Goal: Transaction & Acquisition: Purchase product/service

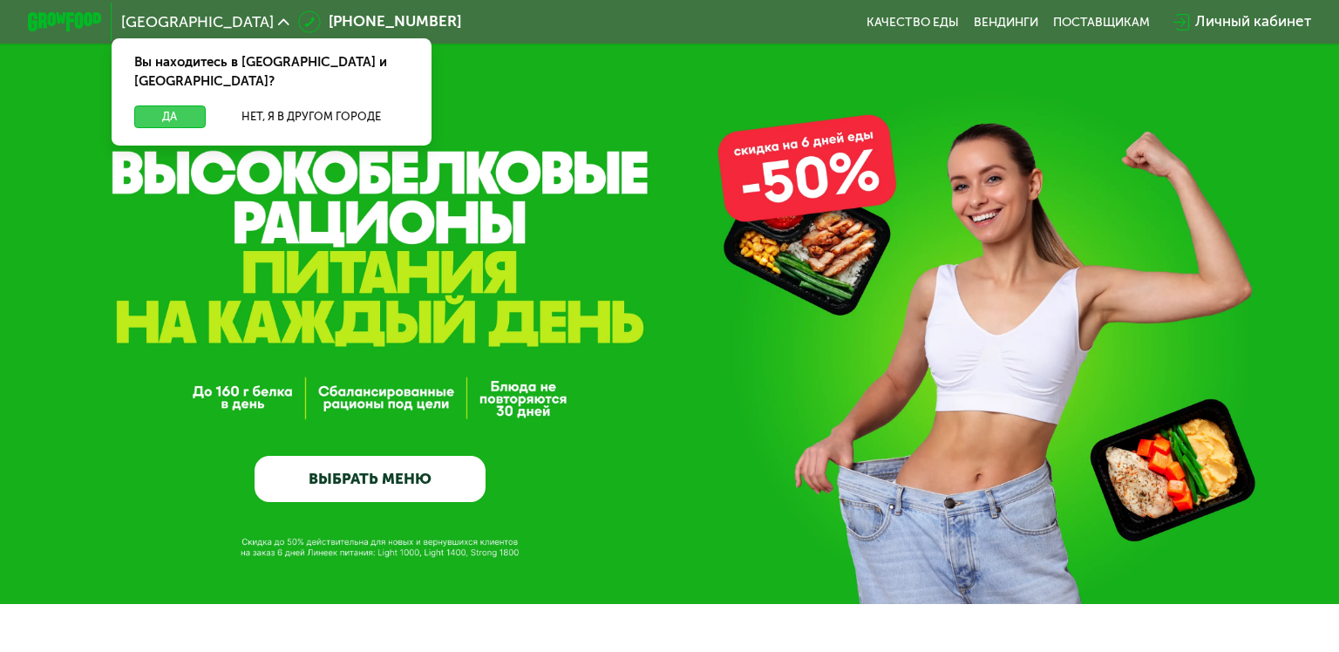
click at [177, 105] on button "Да" at bounding box center [169, 116] width 71 height 23
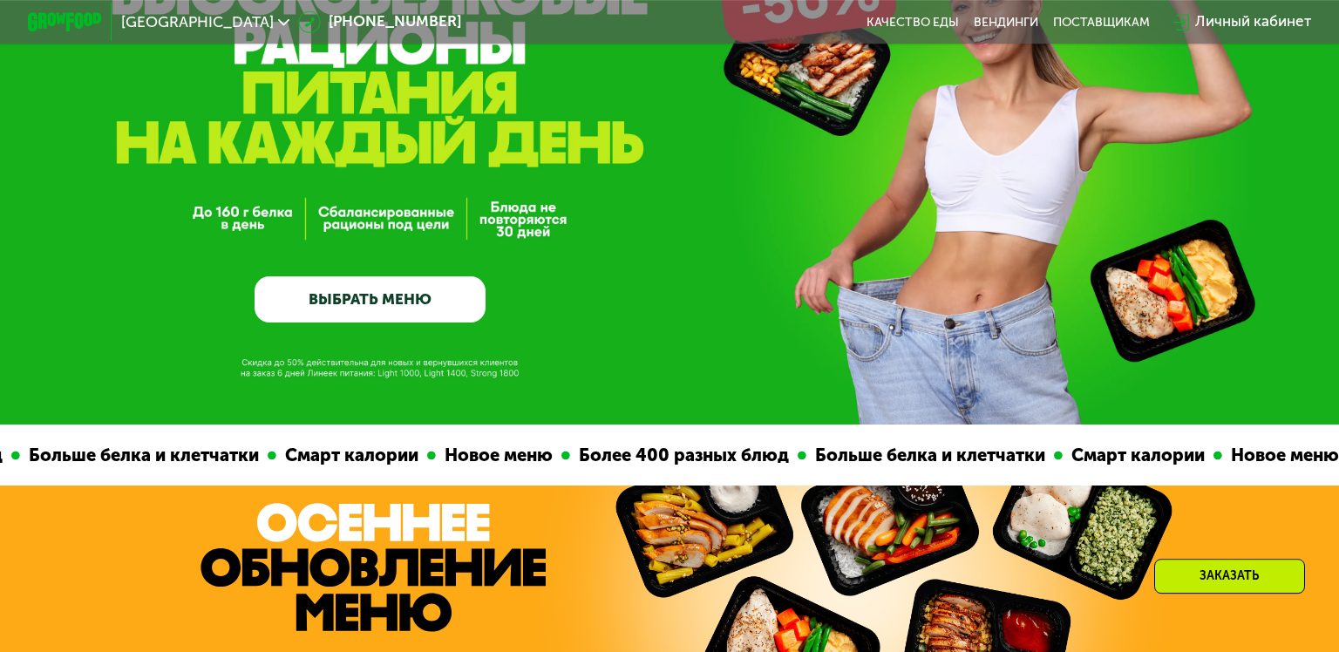
scroll to position [182, 0]
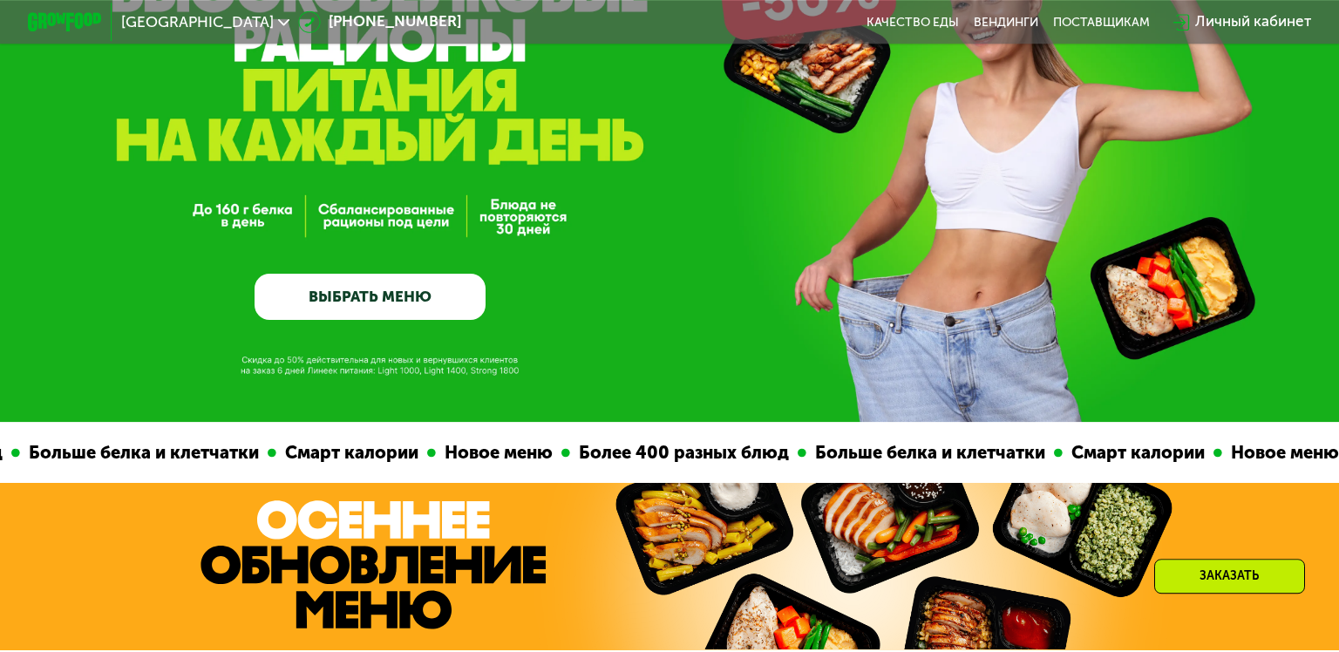
click at [350, 292] on link "ВЫБРАТЬ МЕНЮ" at bounding box center [371, 297] width 232 height 46
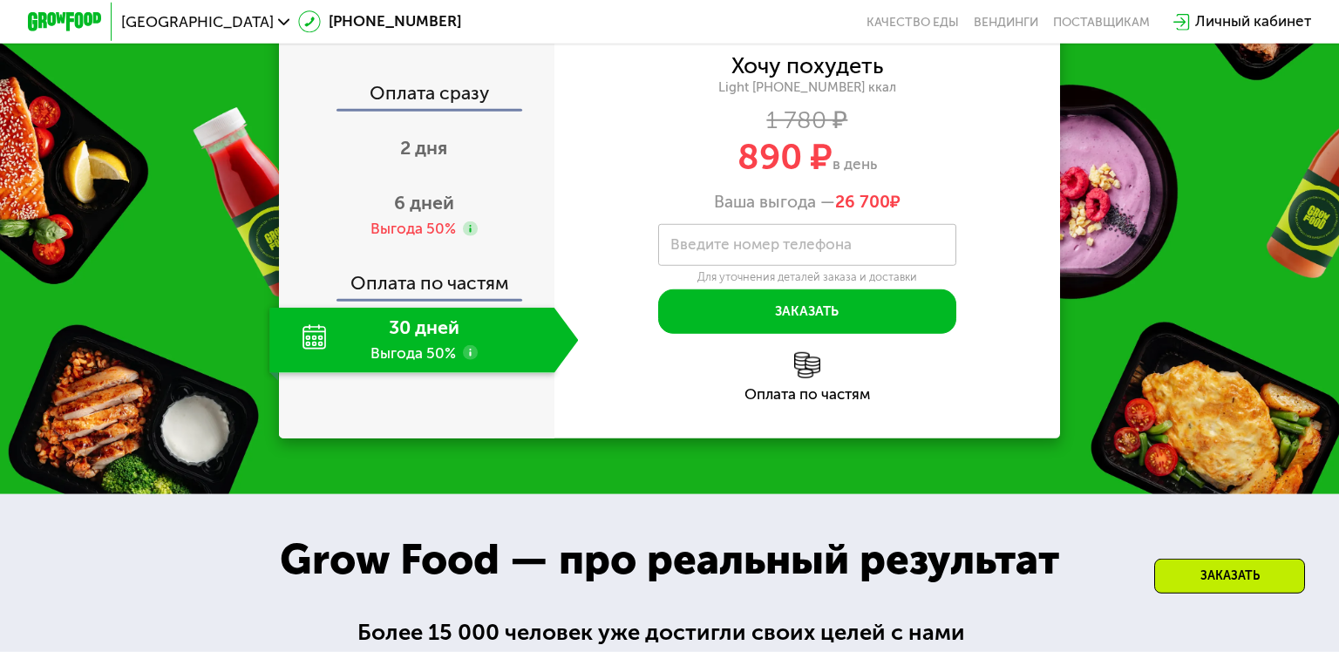
scroll to position [2189, 0]
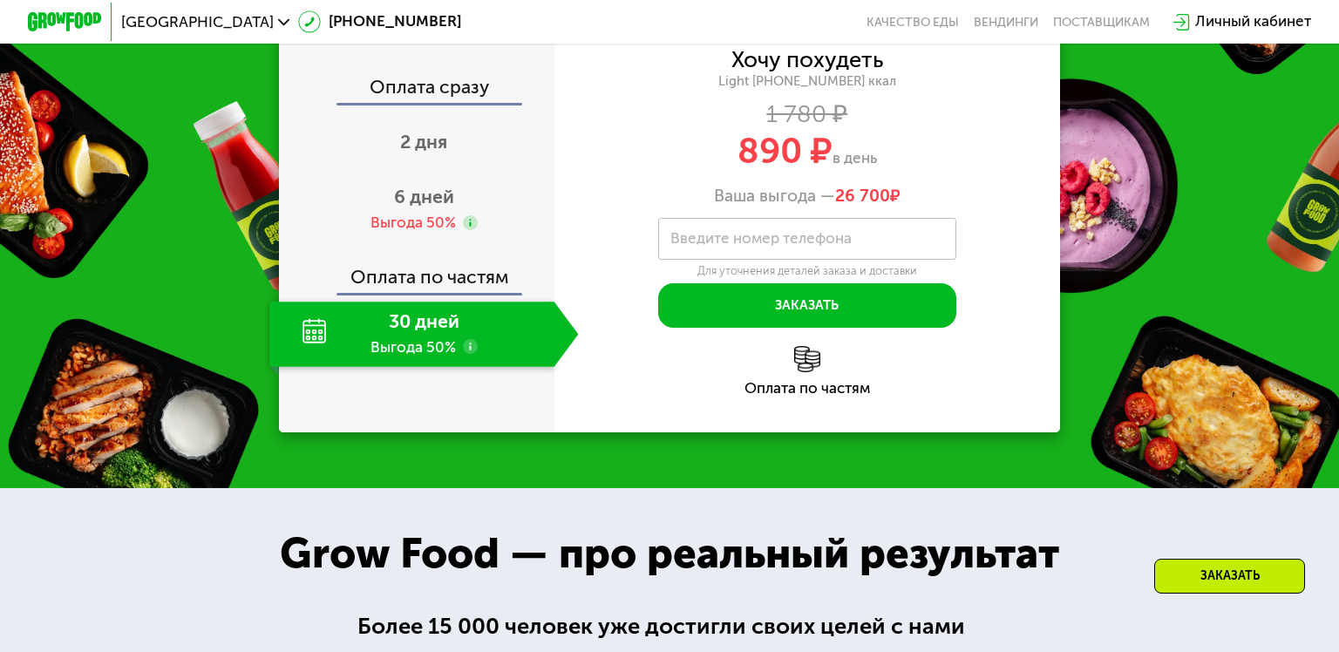
click at [422, 367] on div "30 дней Выгода 50%" at bounding box center [411, 334] width 284 height 65
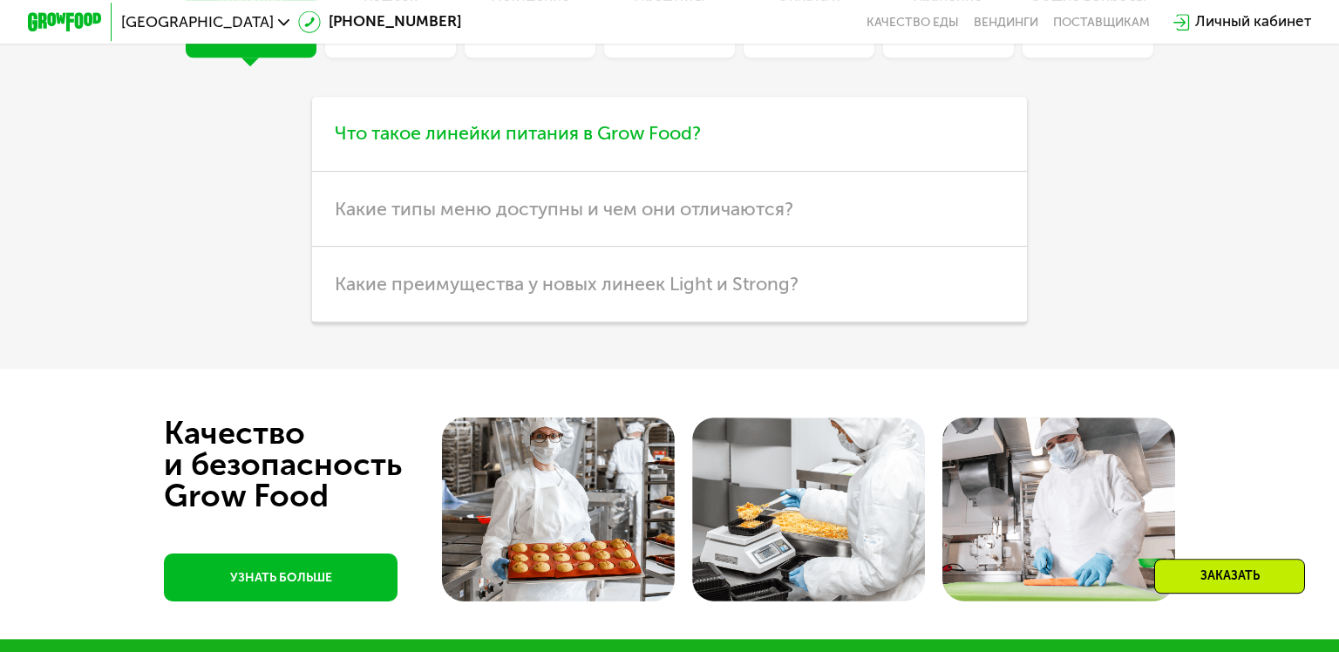
scroll to position [4940, 0]
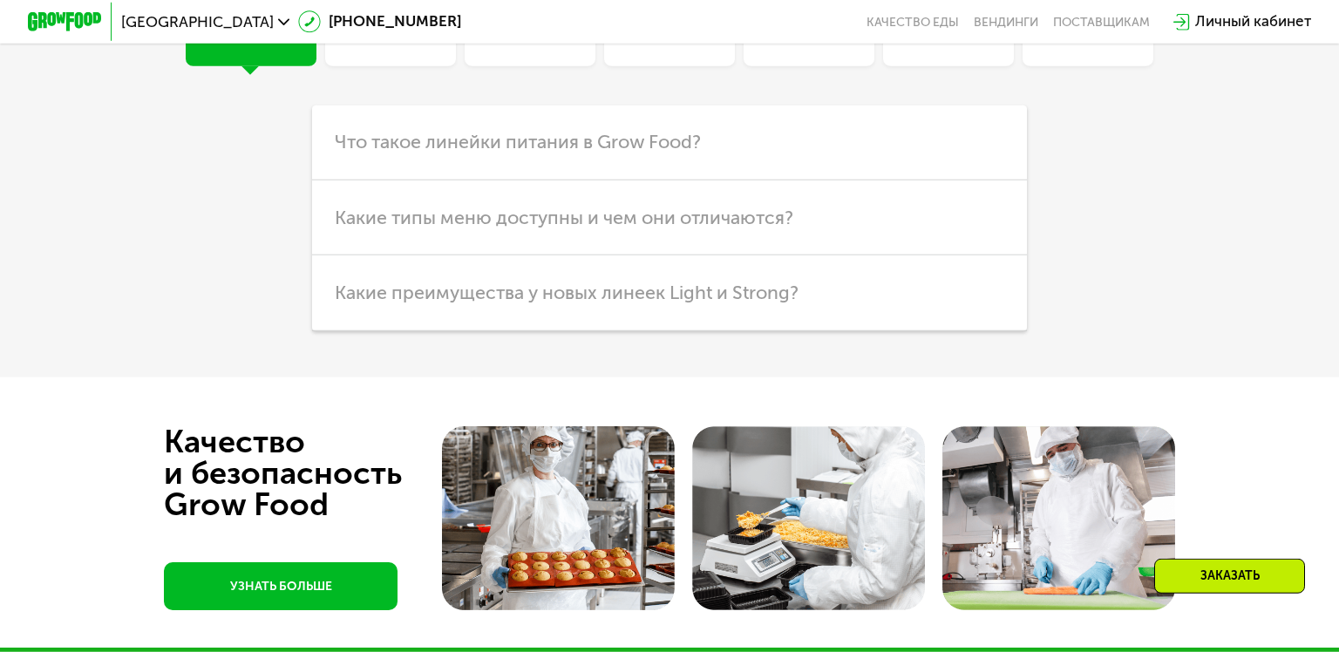
click at [290, 66] on div "Линейки" at bounding box center [251, 1] width 130 height 130
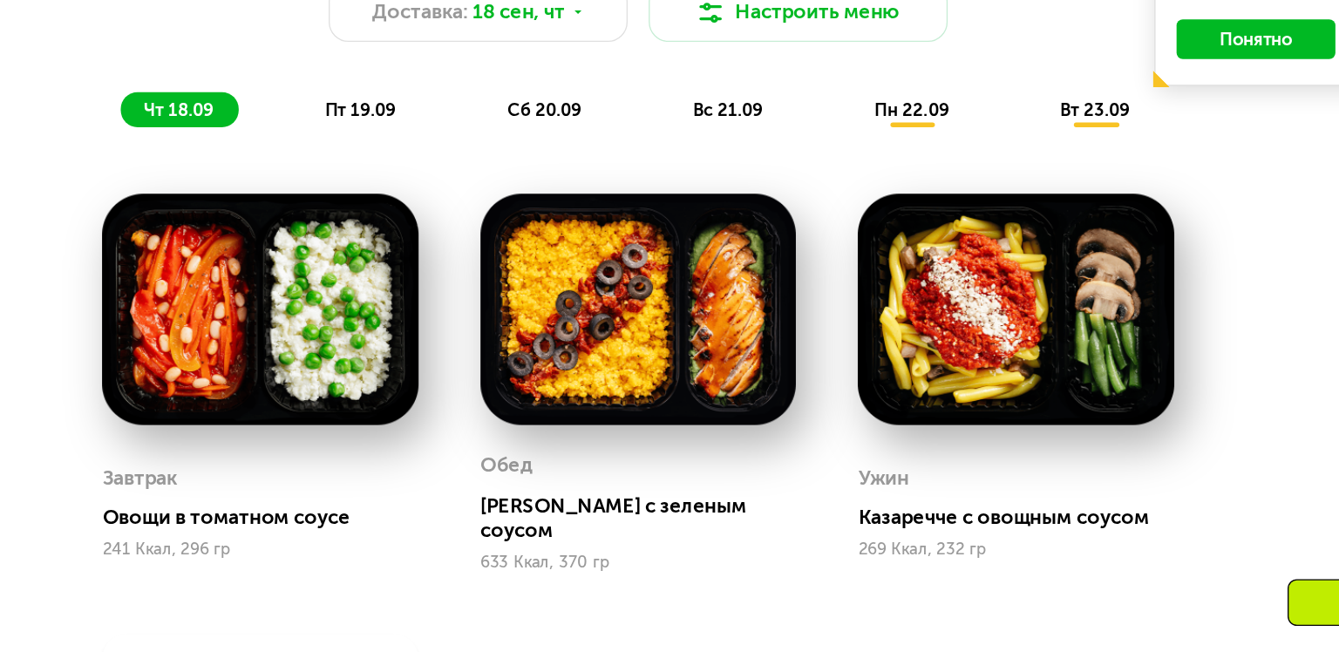
scroll to position [1392, 0]
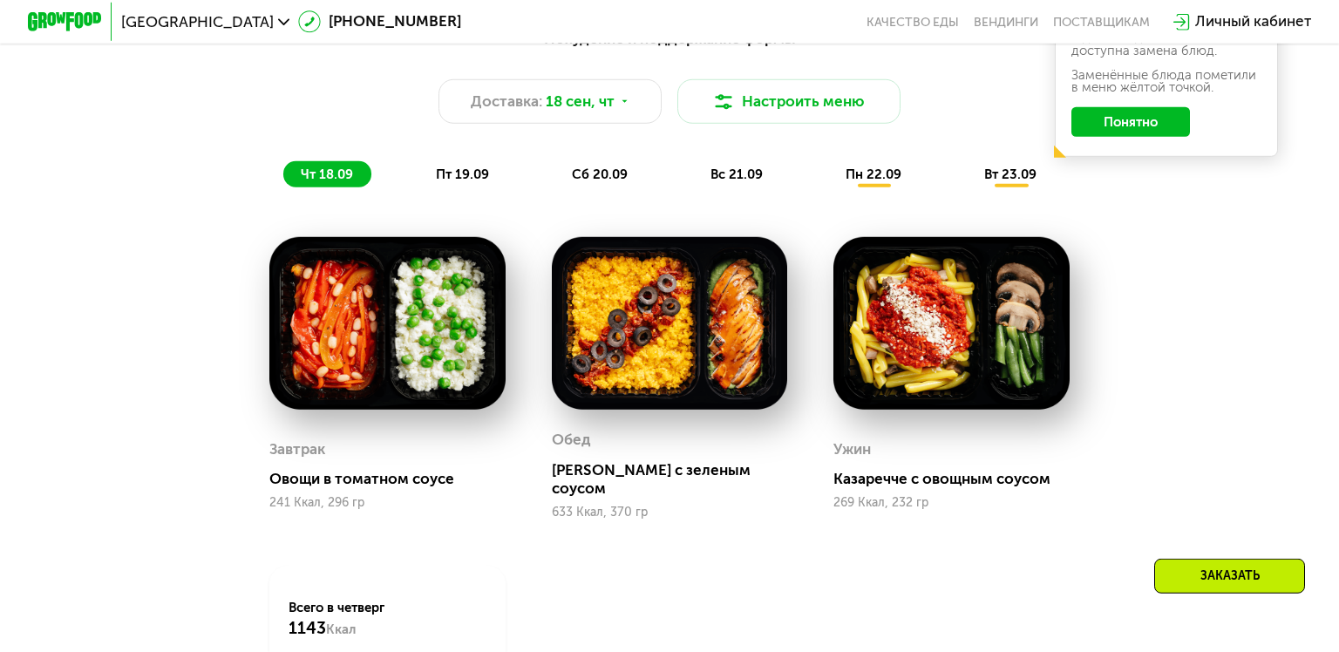
click at [479, 177] on span "пт 19.09" at bounding box center [462, 175] width 53 height 16
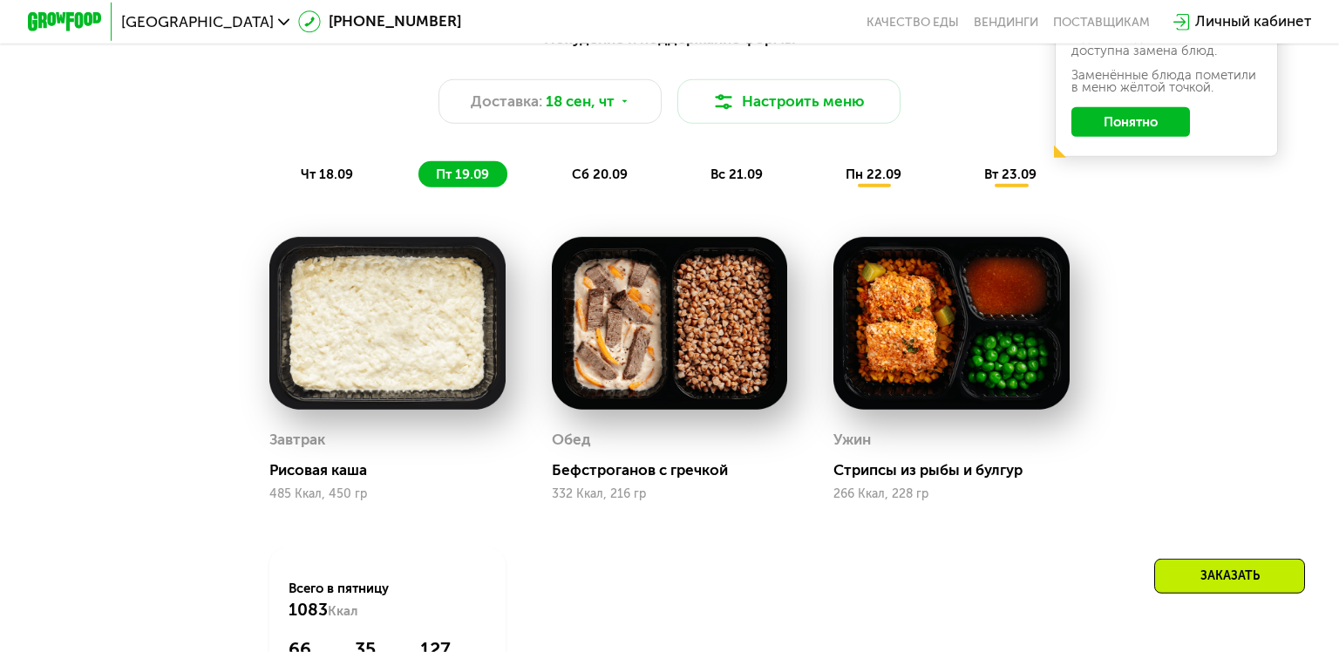
click at [502, 175] on div "пт 19.09" at bounding box center [462, 174] width 89 height 26
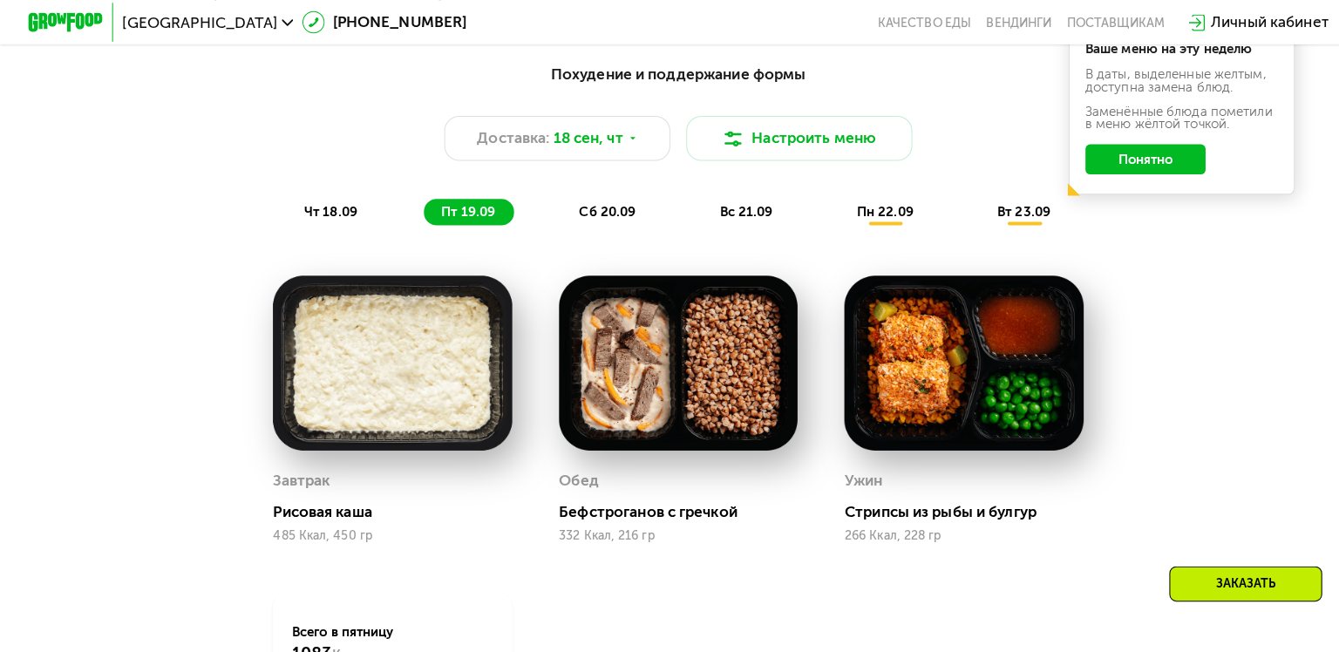
scroll to position [1353, 0]
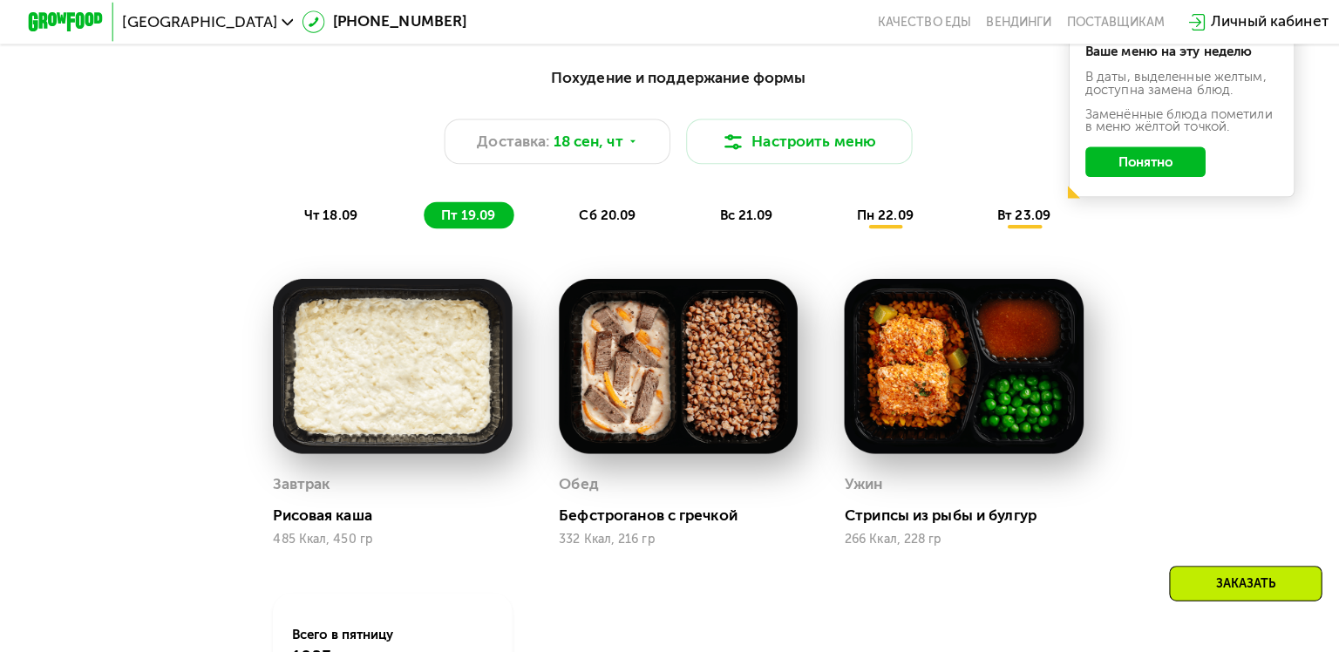
click at [622, 215] on span "сб 20.09" at bounding box center [600, 213] width 56 height 16
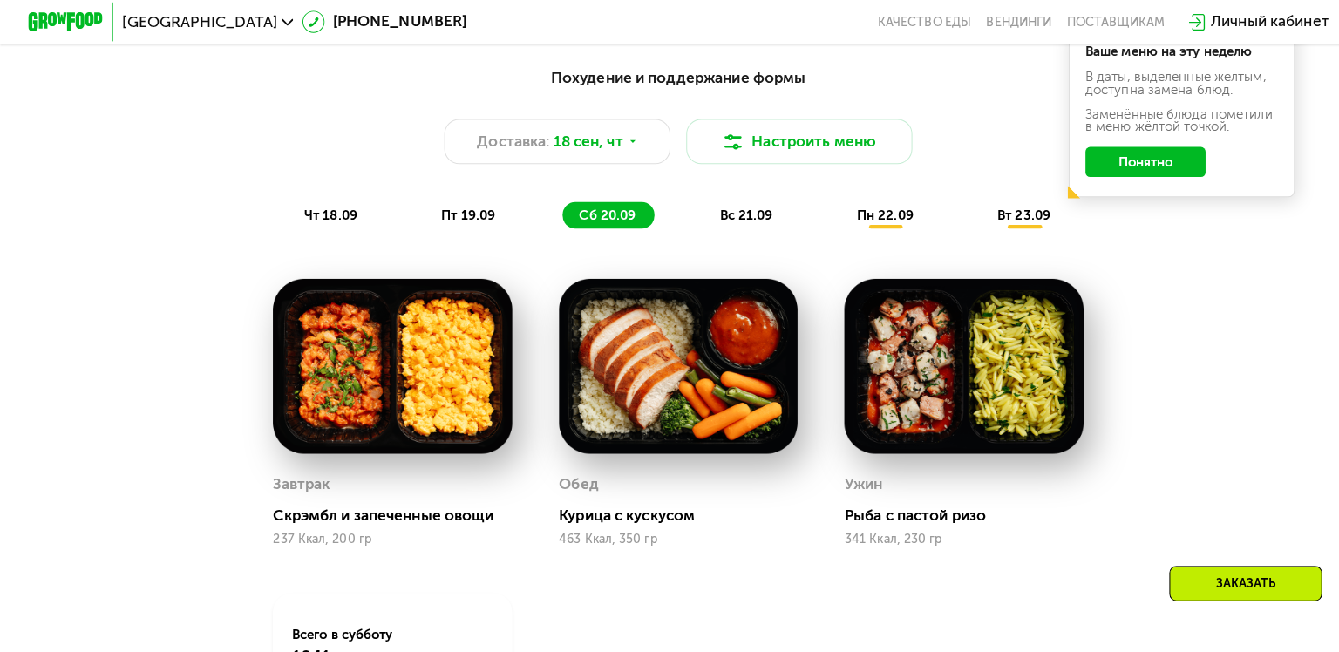
click at [716, 209] on span "вс 21.09" at bounding box center [737, 213] width 52 height 16
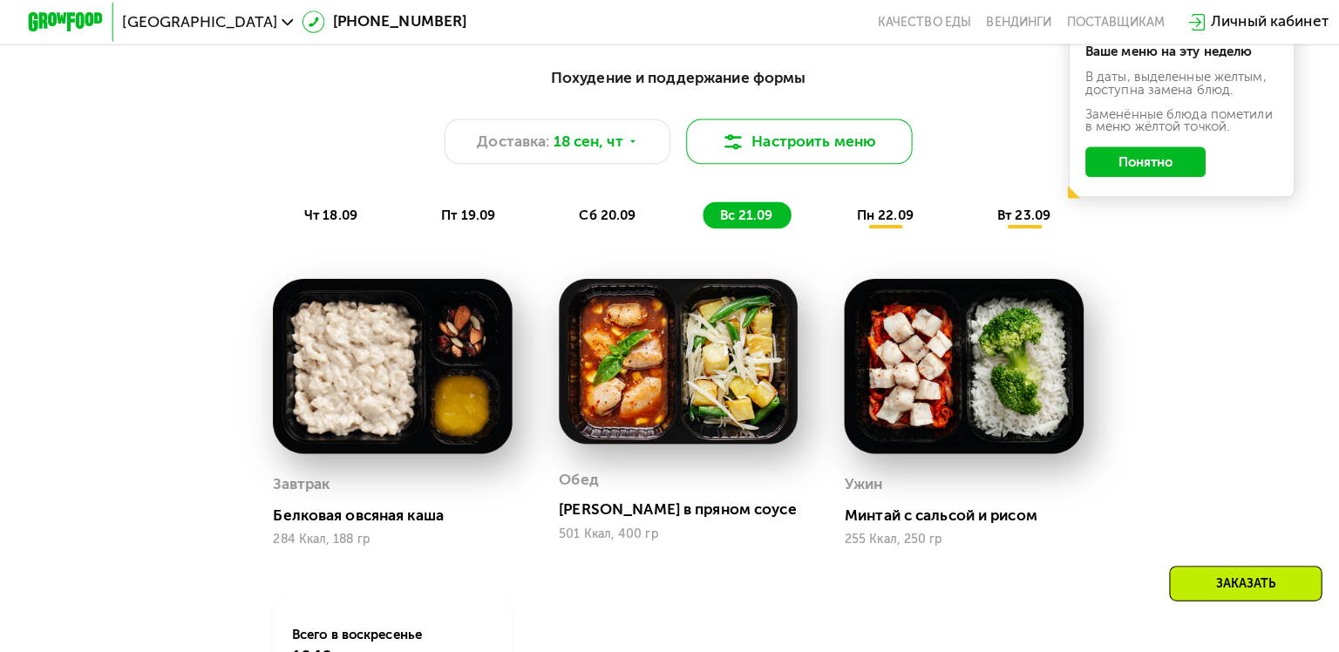
click at [740, 132] on button "Настроить меню" at bounding box center [788, 140] width 223 height 44
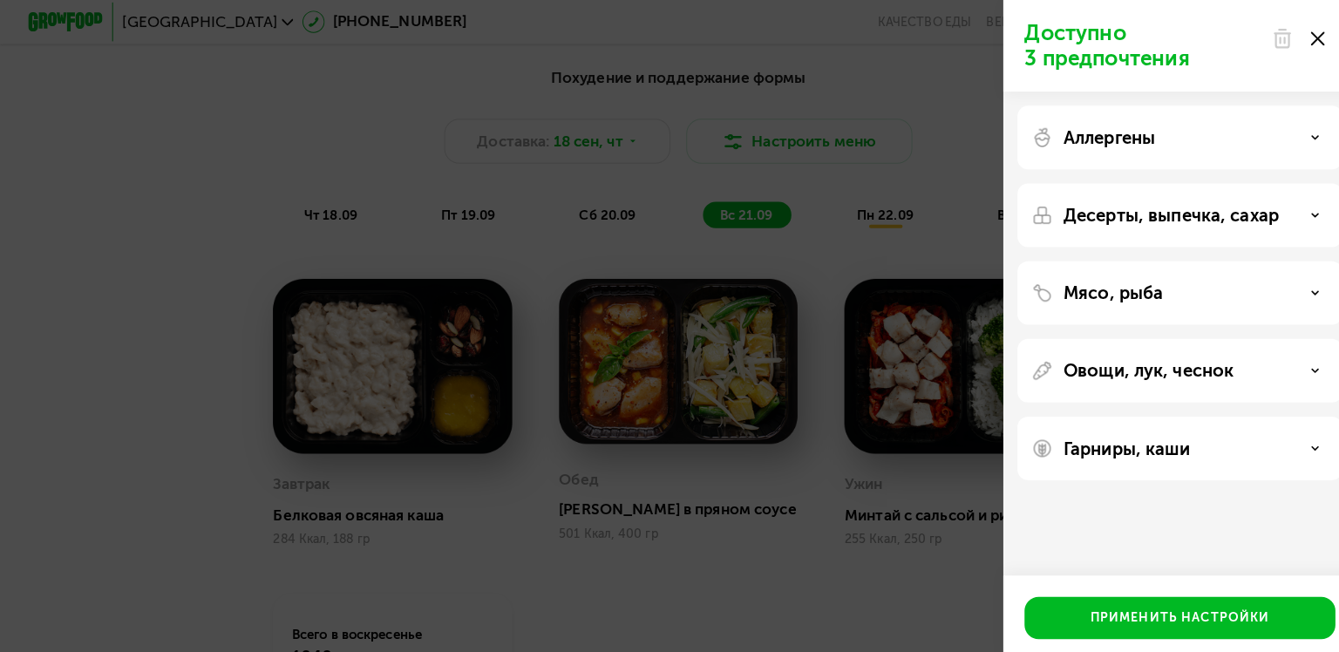
click at [1144, 142] on div "Аллергены" at bounding box center [1164, 136] width 293 height 21
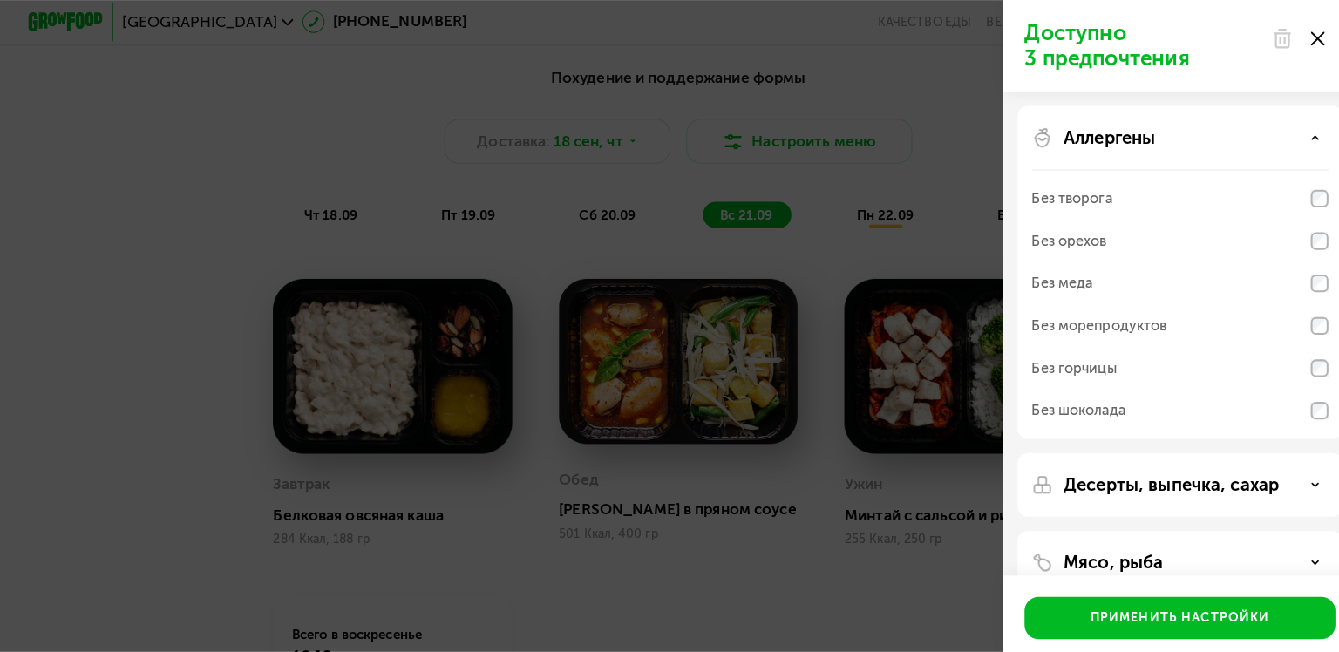
click at [1144, 142] on div "Аллергены" at bounding box center [1164, 136] width 293 height 21
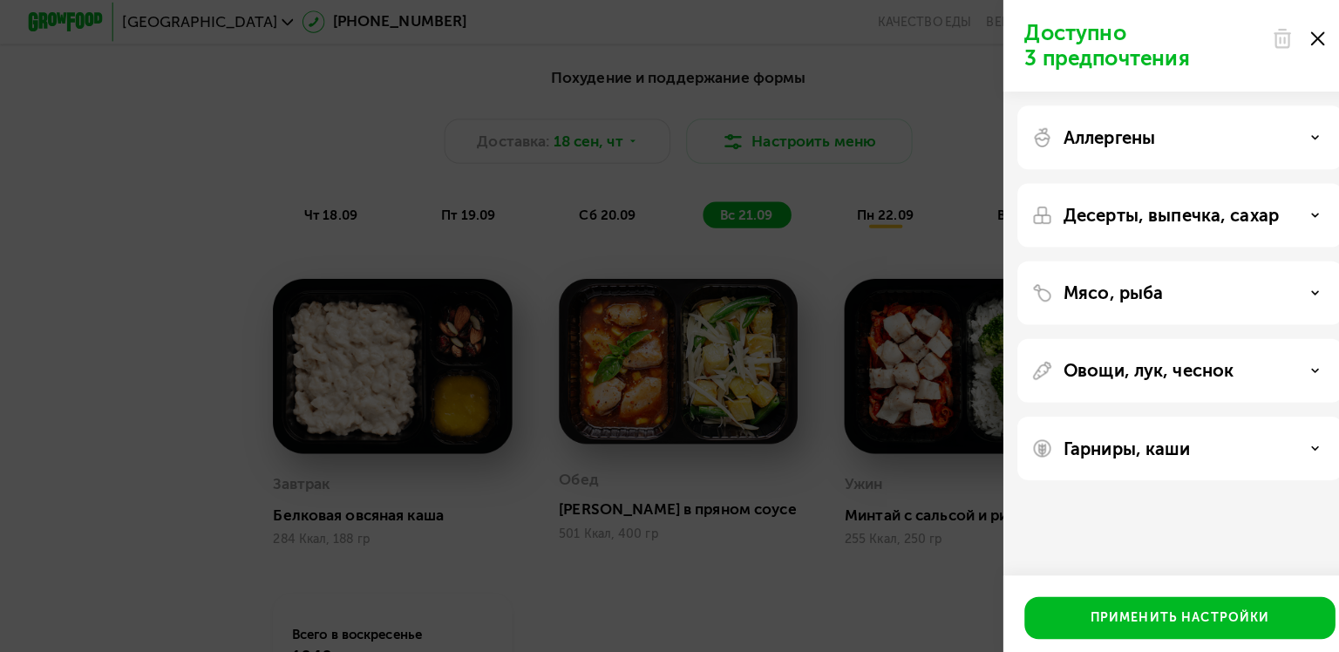
click at [1135, 209] on p "Десерты, выпечка, сахар" at bounding box center [1156, 212] width 213 height 21
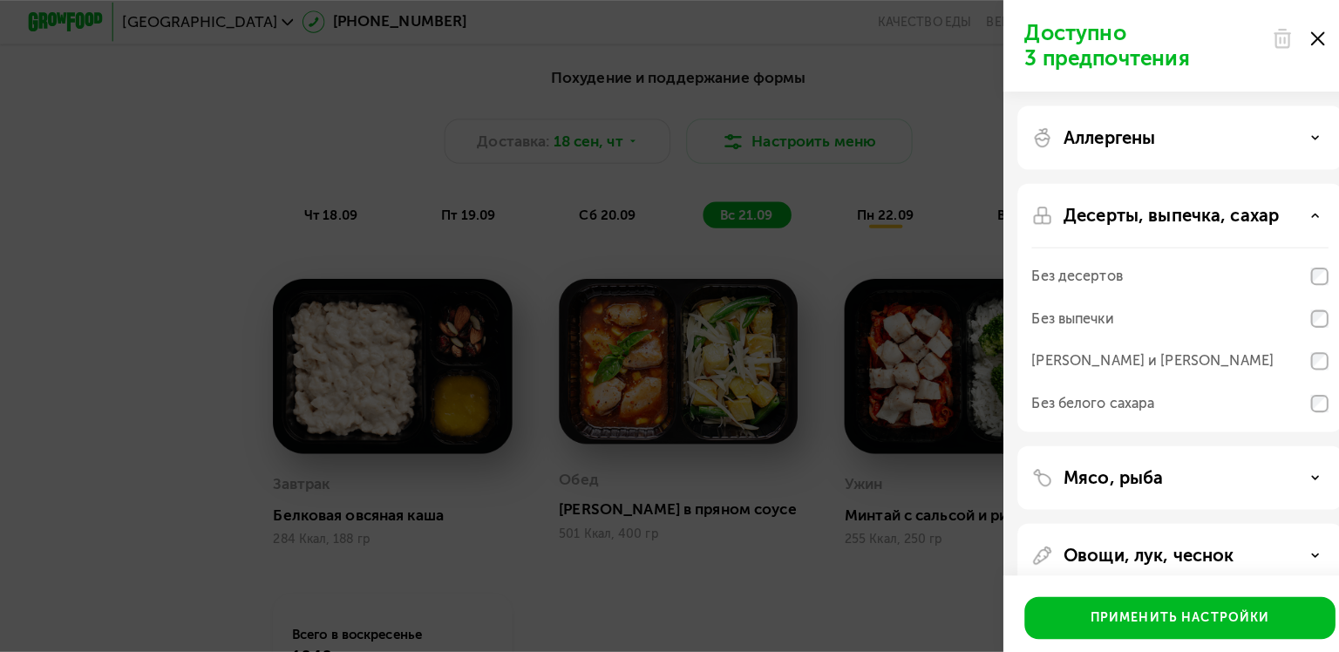
click at [1135, 209] on p "Десерты, выпечка, сахар" at bounding box center [1156, 212] width 213 height 21
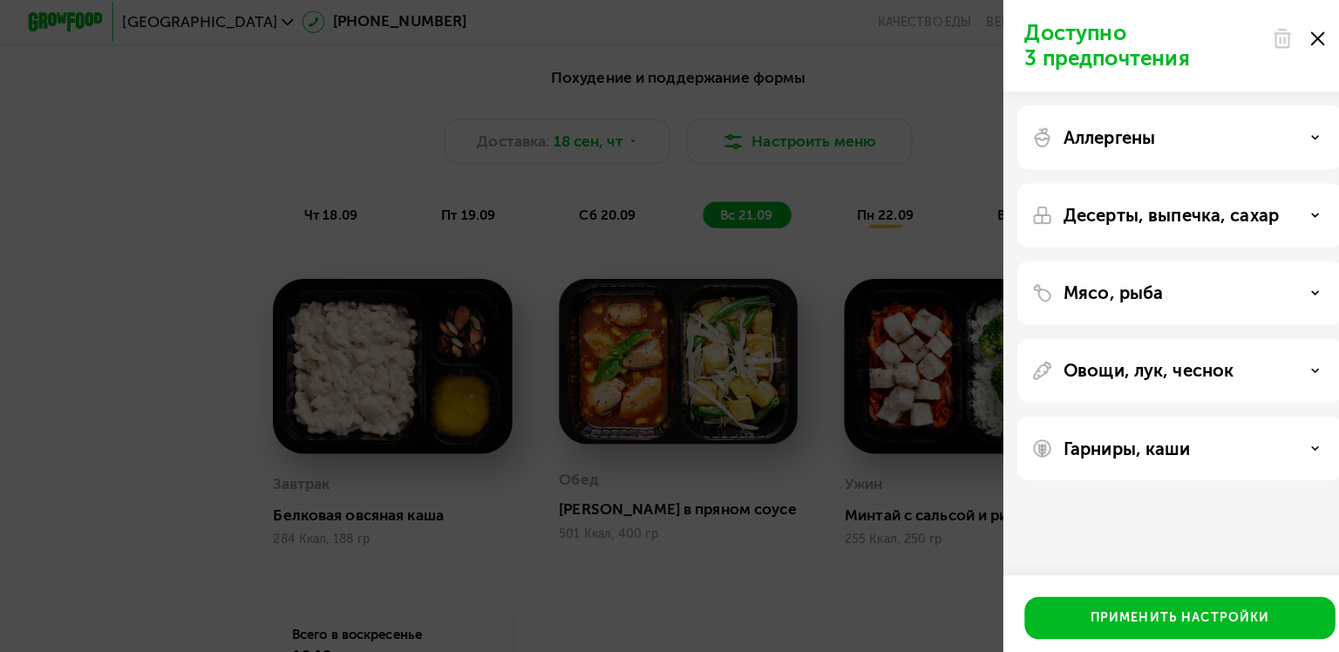
click at [1135, 209] on p "Десерты, выпечка, сахар" at bounding box center [1156, 212] width 213 height 21
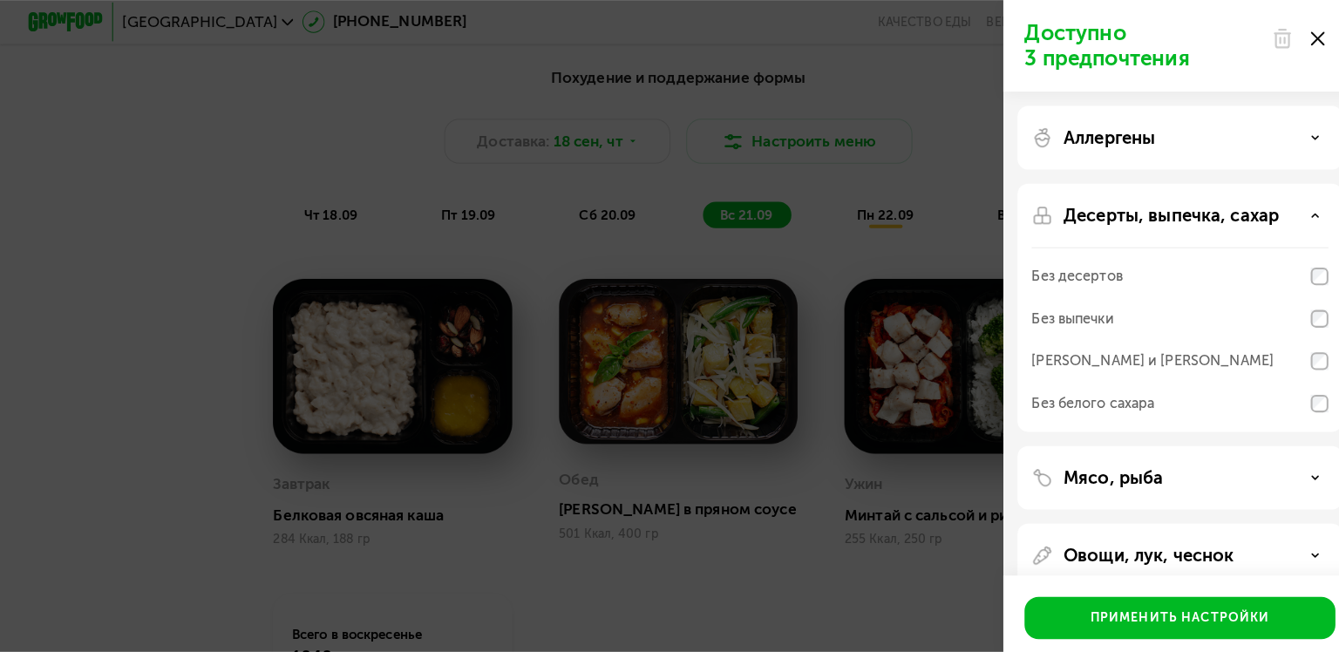
click at [1135, 209] on p "Десерты, выпечка, сахар" at bounding box center [1156, 212] width 213 height 21
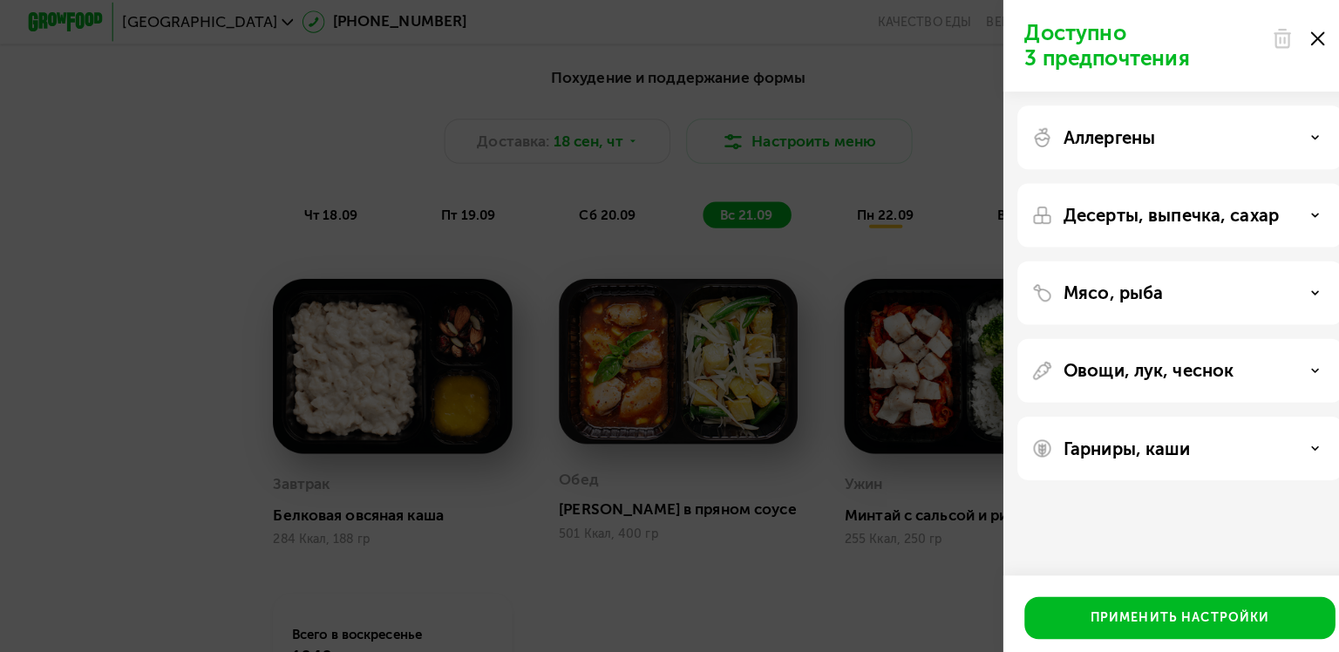
click at [1122, 306] on div "Мясо, рыба" at bounding box center [1164, 289] width 321 height 63
click at [1129, 364] on p "Овощи, лук, чеснок" at bounding box center [1134, 366] width 168 height 21
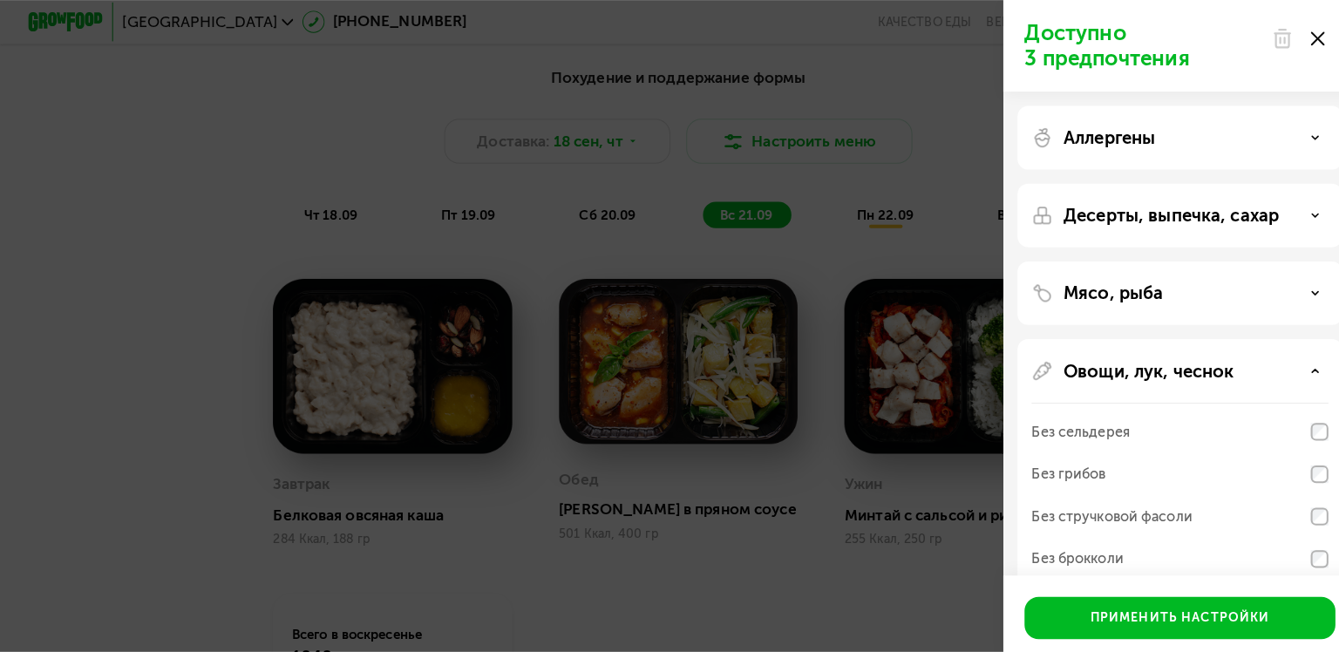
click at [1129, 364] on p "Овощи, лук, чеснок" at bounding box center [1134, 366] width 168 height 21
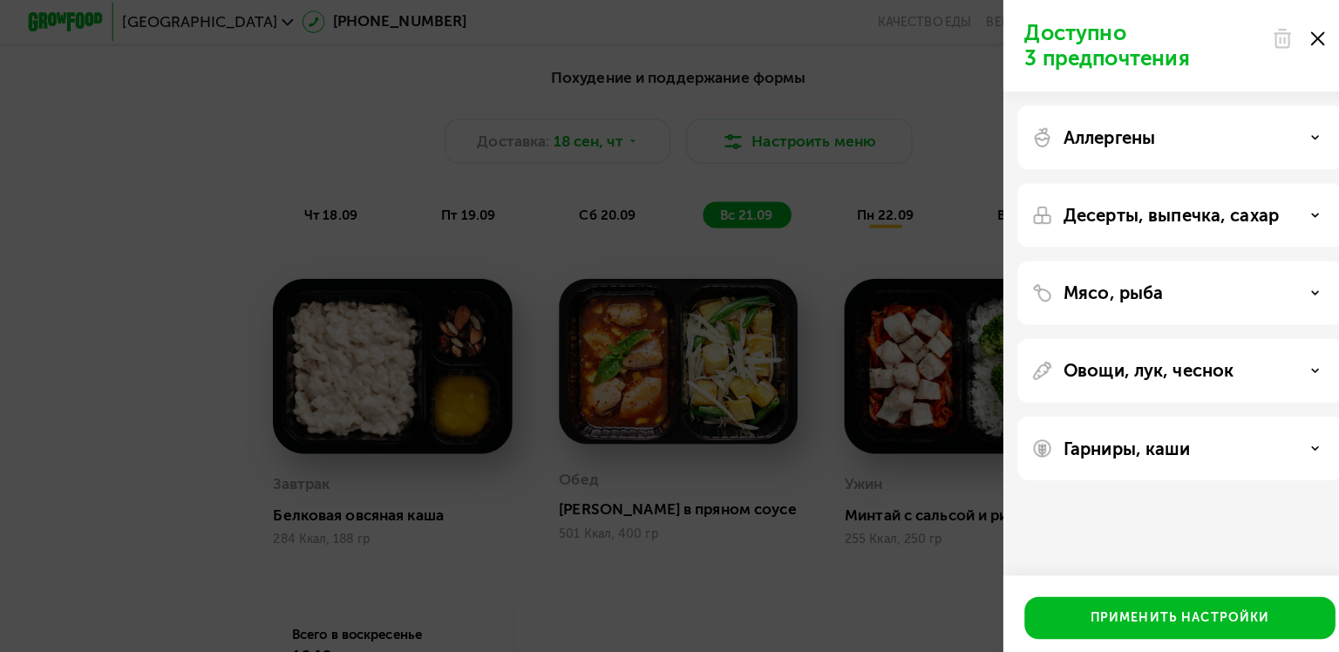
click at [1127, 434] on p "Гарниры, каши" at bounding box center [1112, 442] width 125 height 21
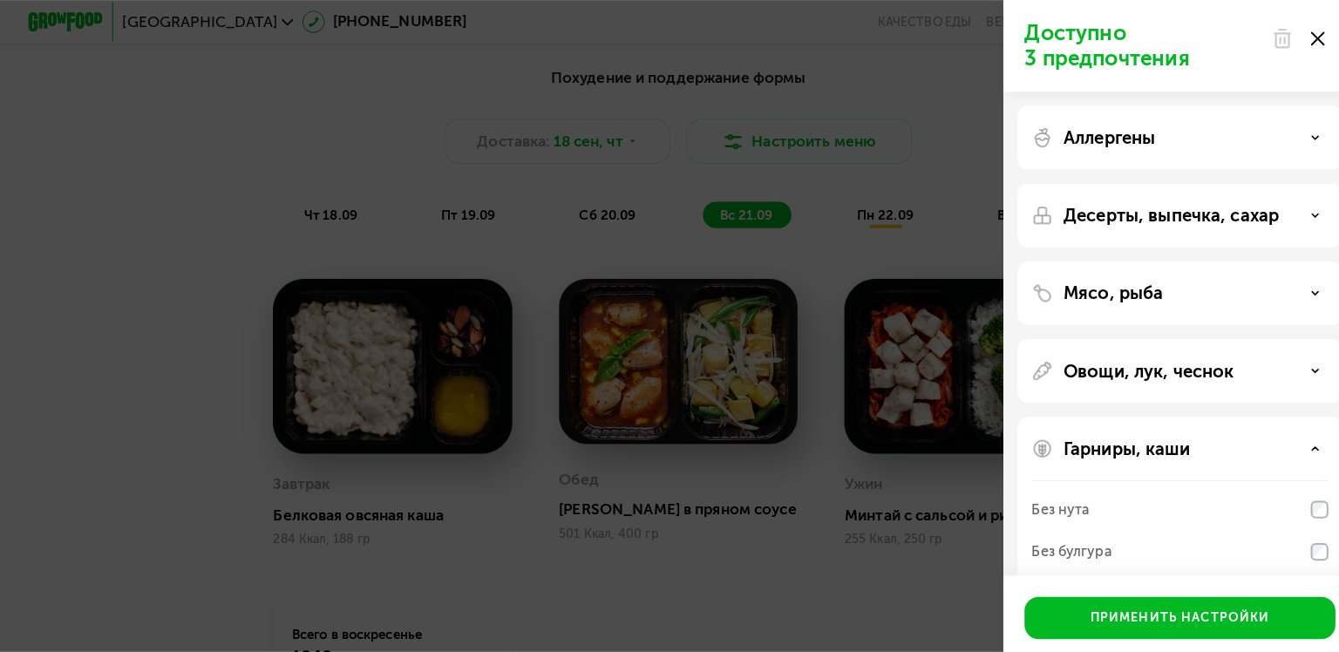
scroll to position [147, 0]
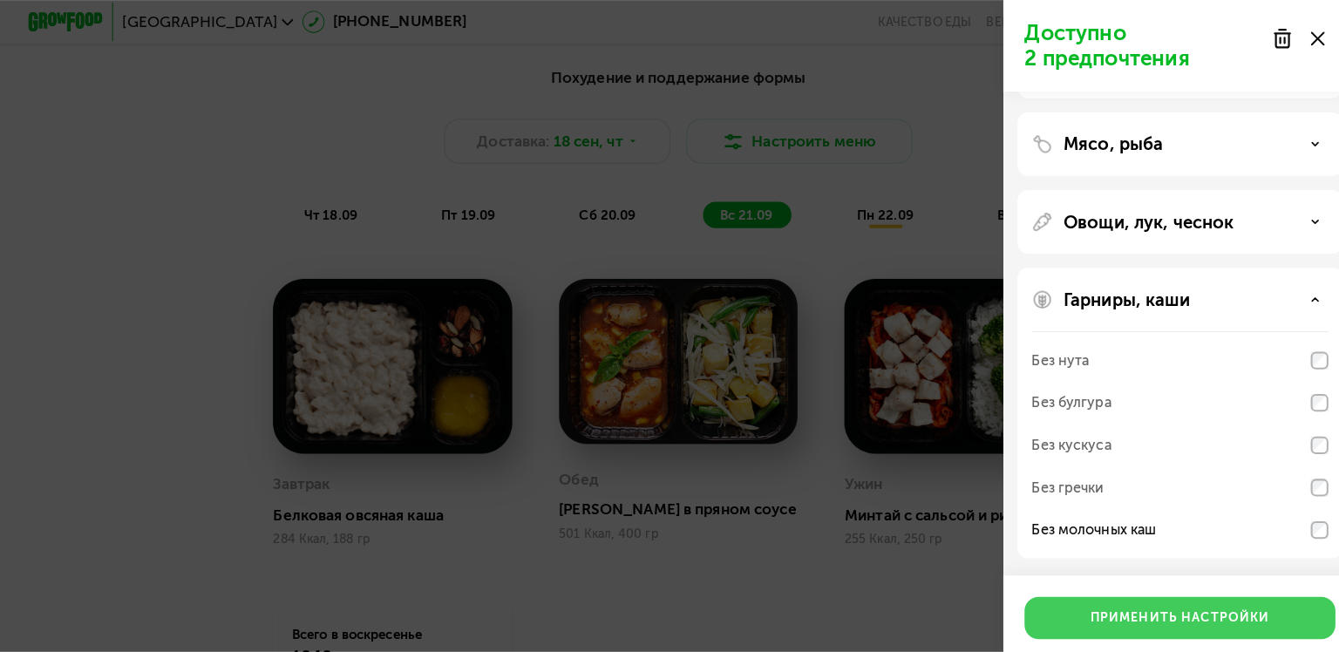
click at [1147, 608] on div "Применить настройки" at bounding box center [1165, 610] width 177 height 17
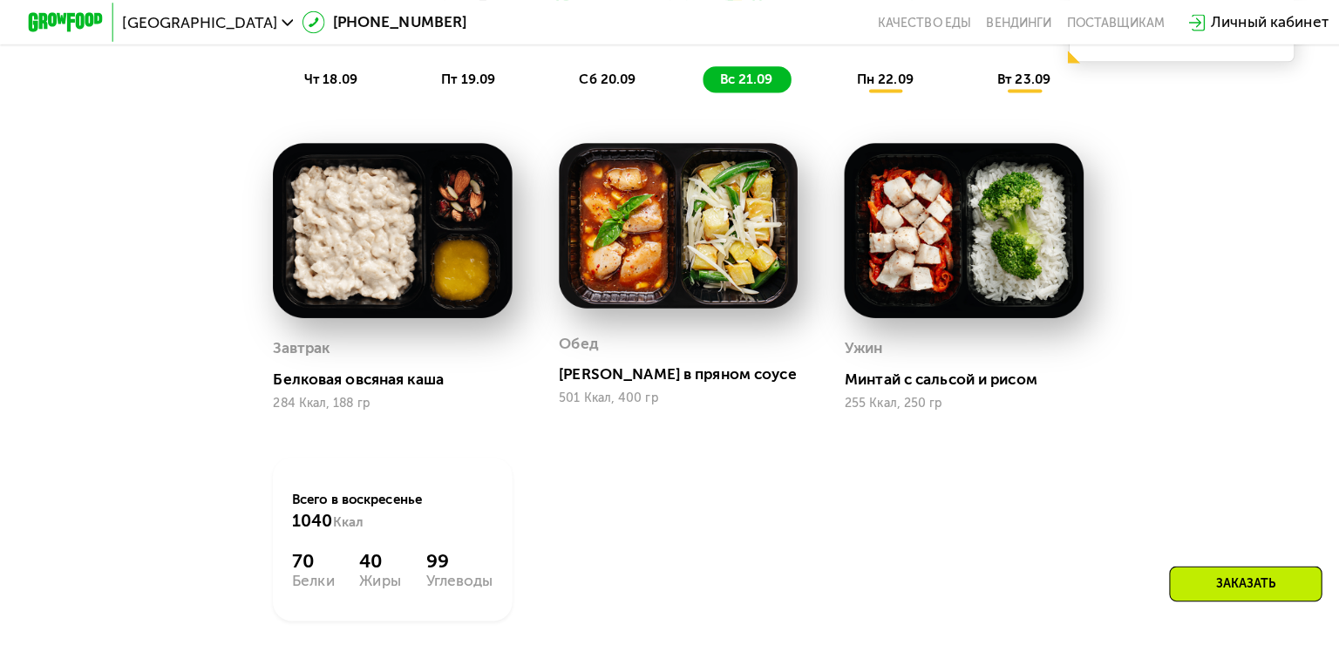
scroll to position [1432, 0]
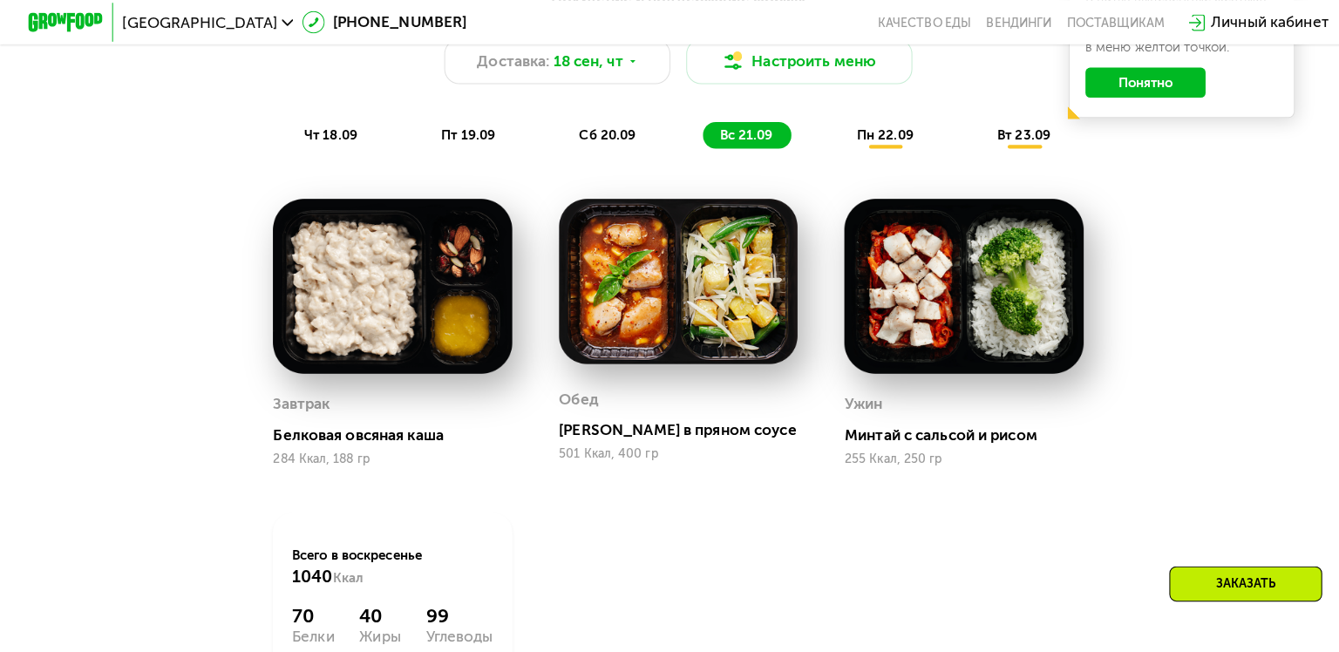
click at [869, 133] on span "пн 22.09" at bounding box center [874, 134] width 56 height 16
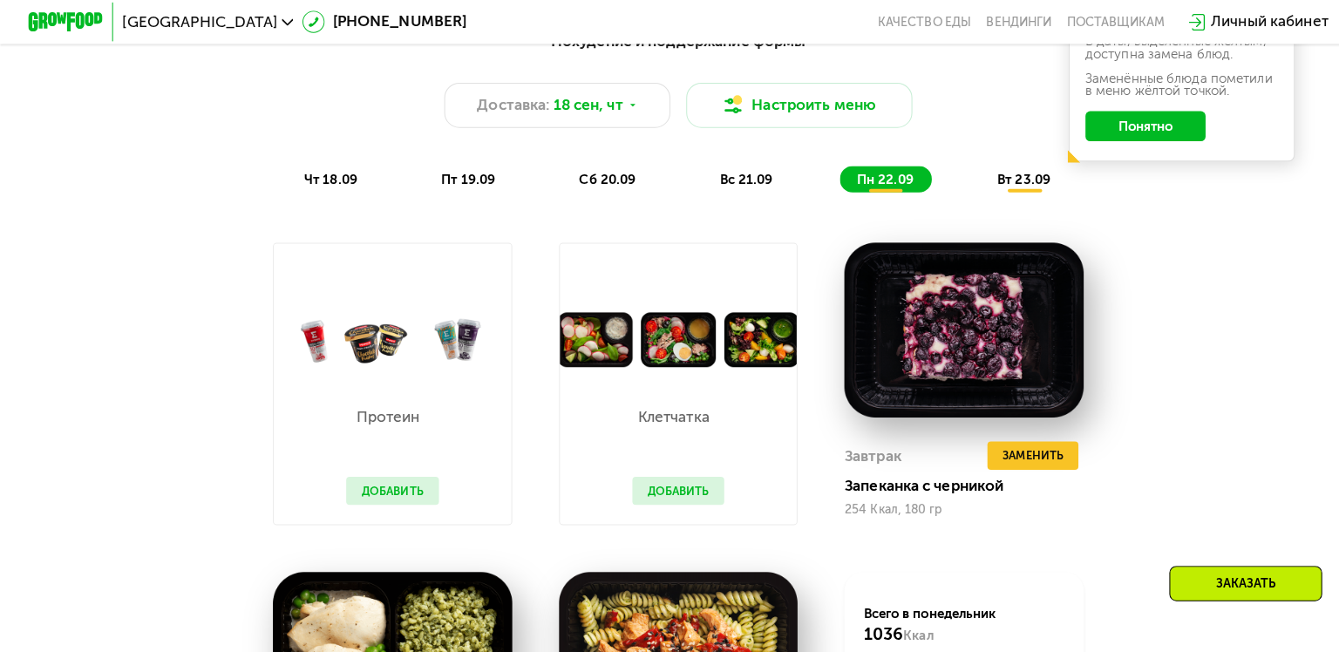
scroll to position [1382, 0]
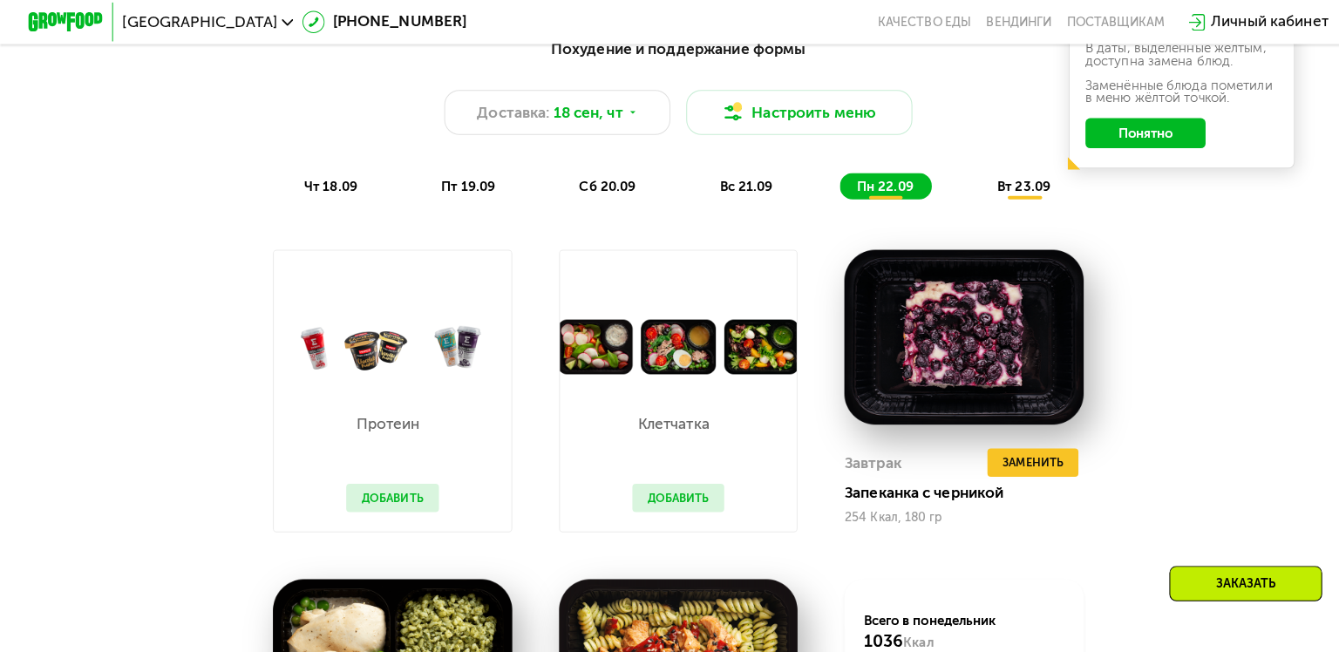
click at [989, 201] on div "Похудение и поддержание формы Доставка: [DATE] Настроить меню чт 18.09 пт 19.09…" at bounding box center [670, 116] width 1124 height 183
click at [1002, 192] on div "вт 23.09" at bounding box center [1012, 184] width 88 height 26
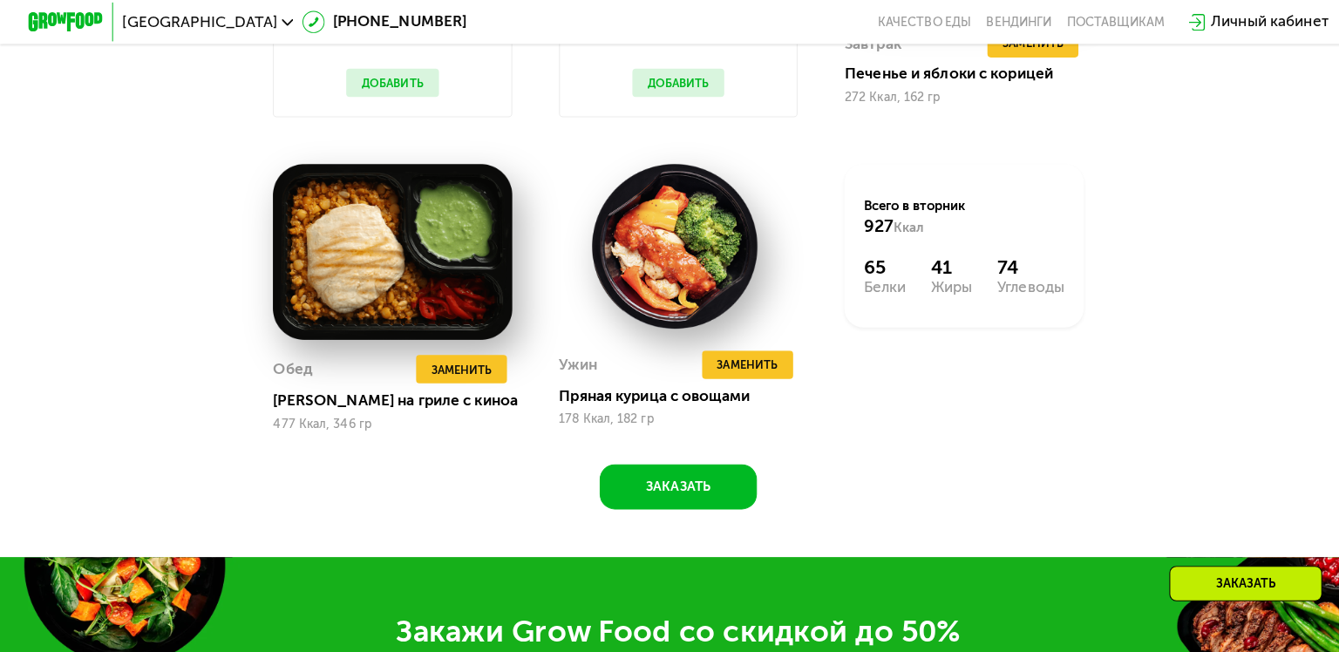
scroll to position [1684, 0]
